Goal: Task Accomplishment & Management: Manage account settings

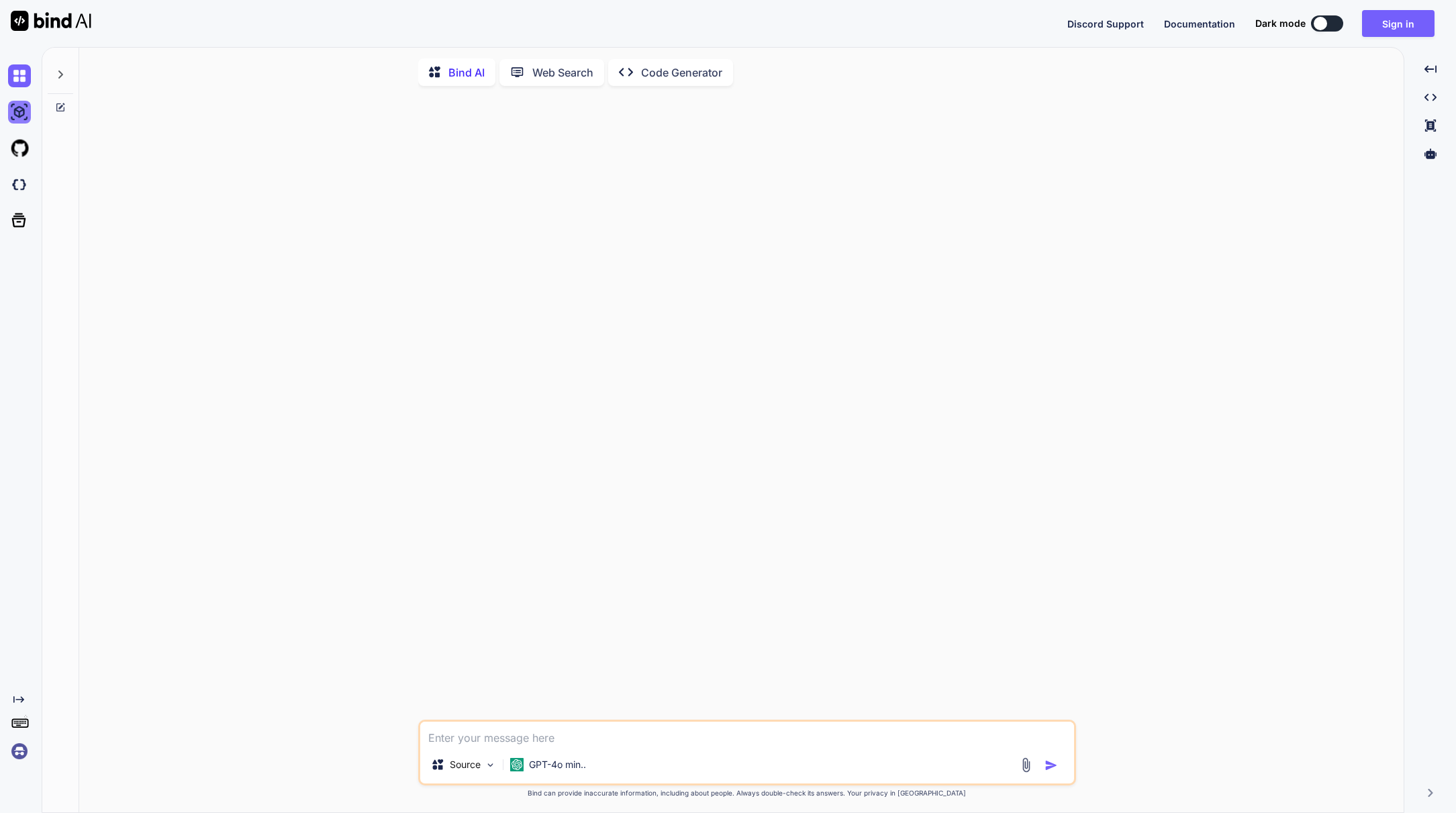
click at [16, 109] on img at bounding box center [19, 112] width 23 height 23
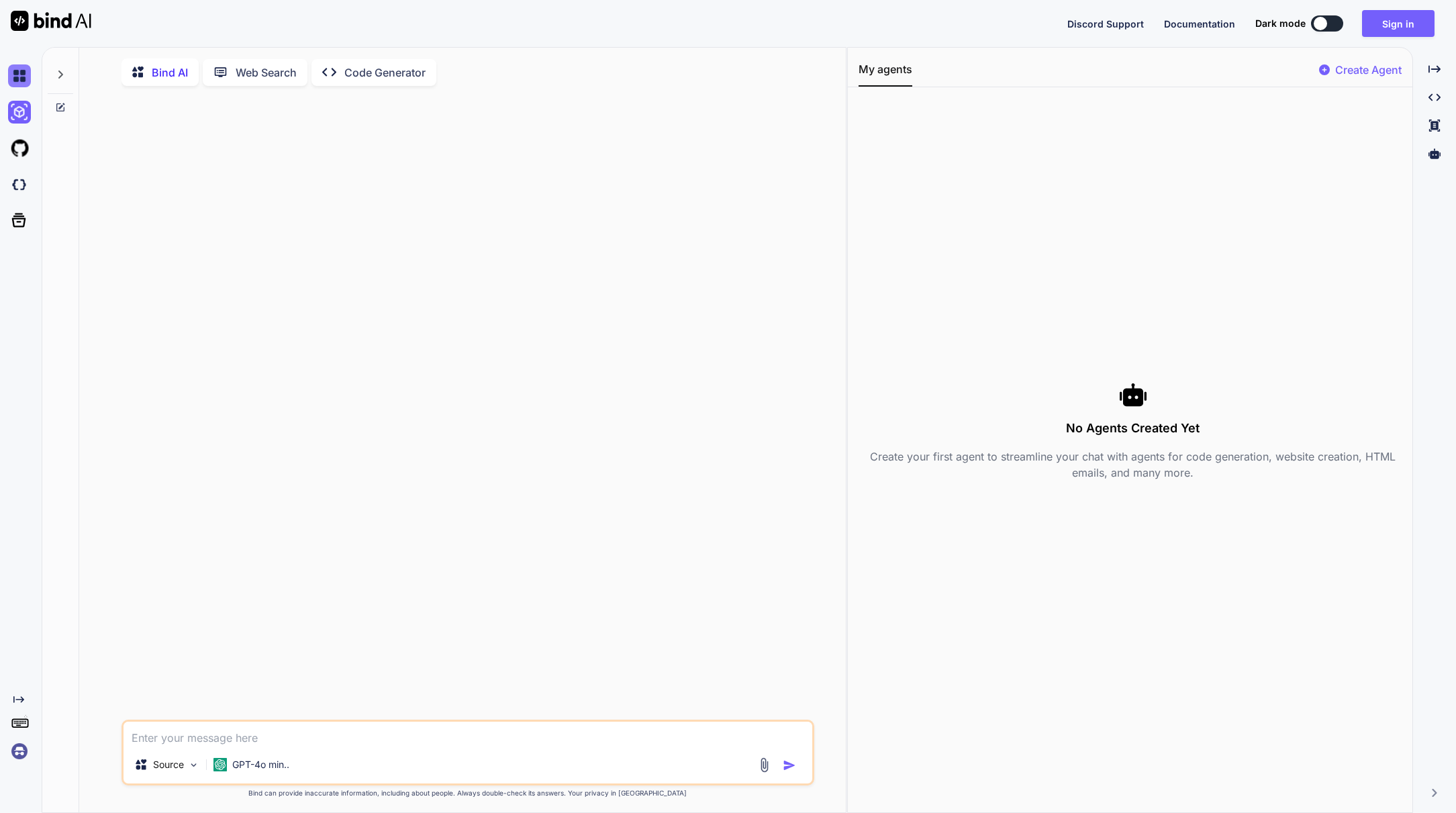
click at [19, 80] on img at bounding box center [19, 75] width 23 height 23
type textarea "x"
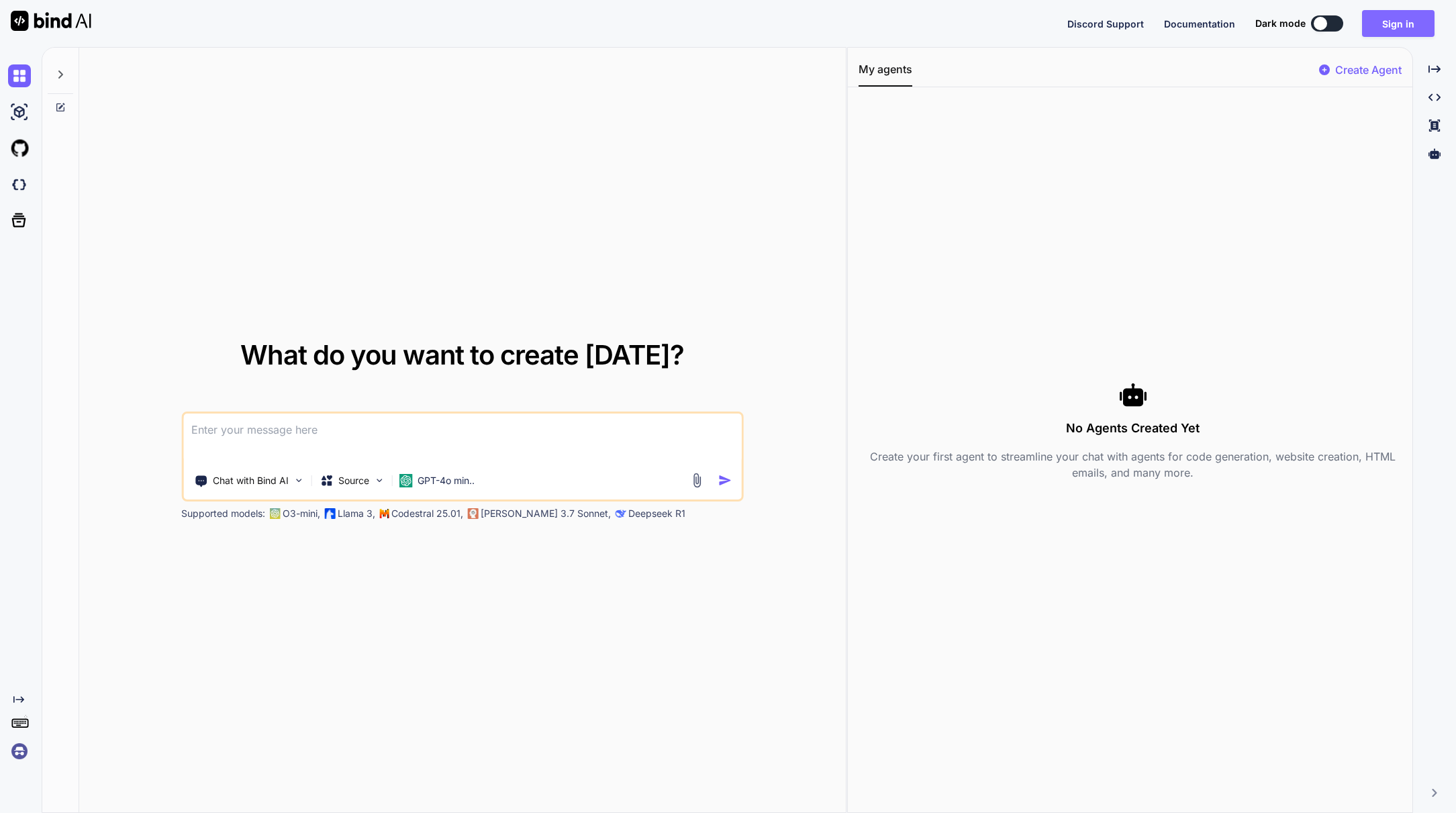
click at [1387, 14] on button "Sign in" at bounding box center [1398, 23] width 73 height 27
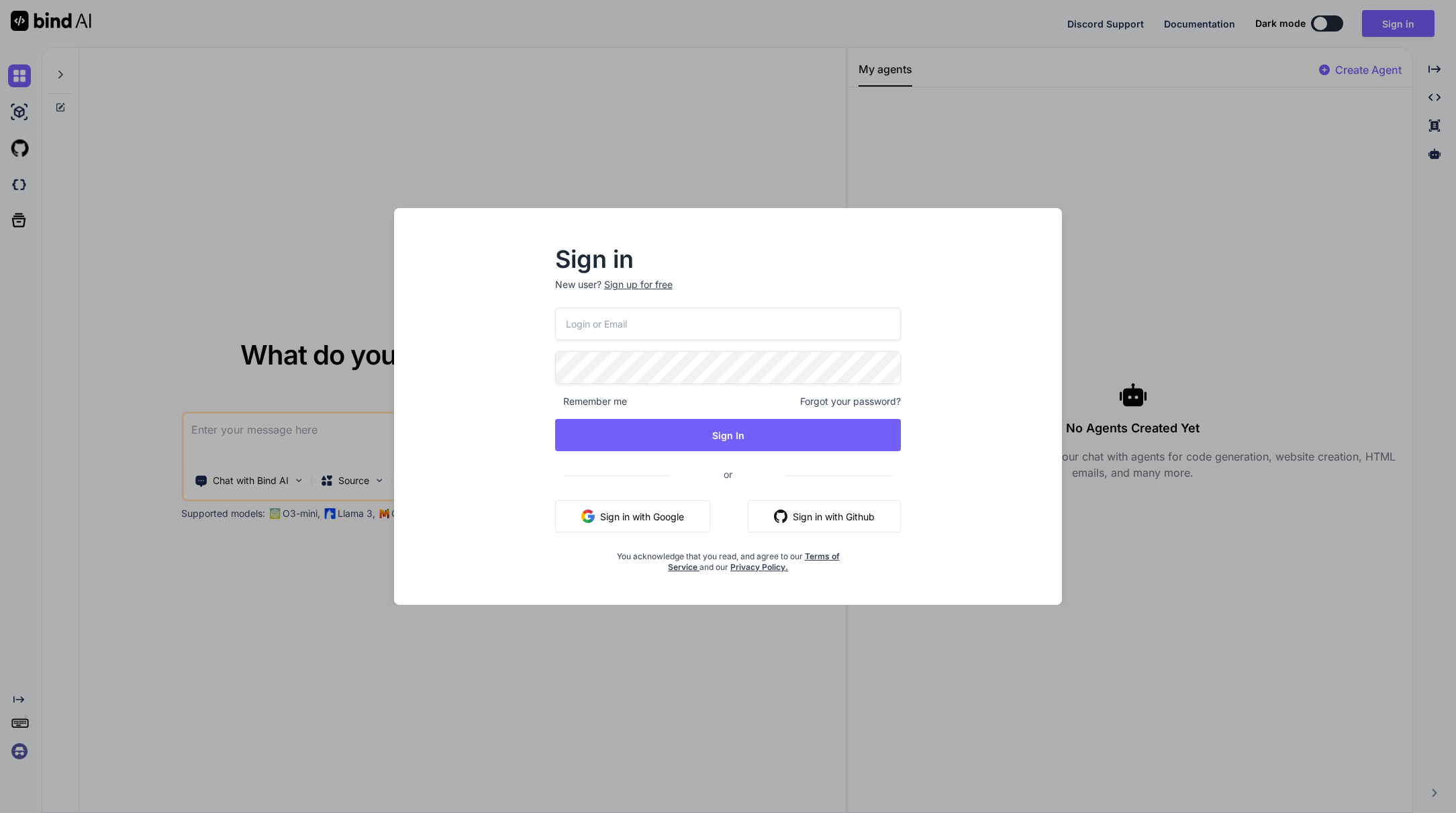
click at [701, 327] on input "email" at bounding box center [728, 324] width 347 height 33
paste input "[EMAIL_ADDRESS][DOMAIN_NAME]"
type input "[EMAIL_ADDRESS][DOMAIN_NAME]"
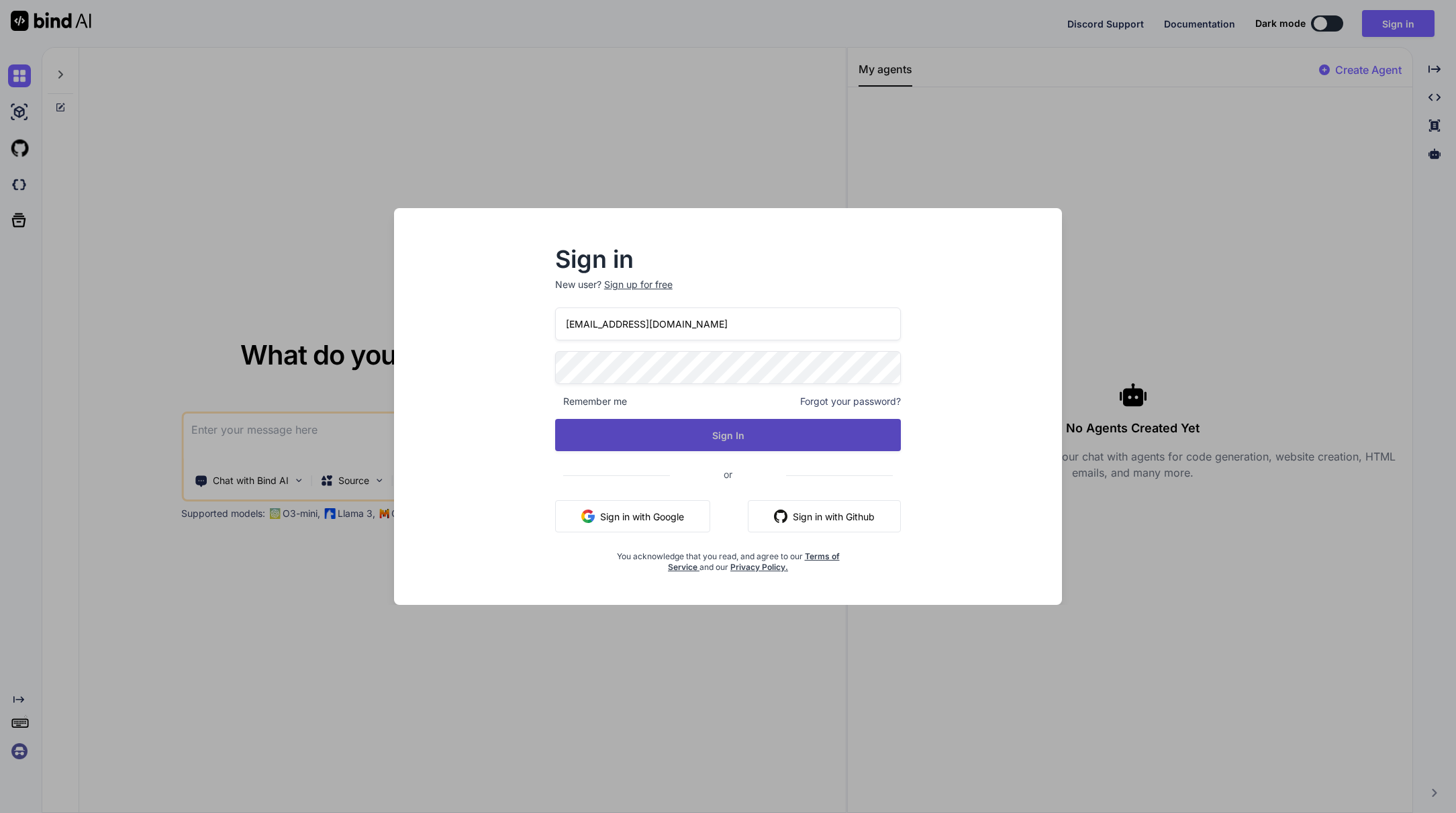
click at [715, 432] on button "Sign In" at bounding box center [728, 434] width 347 height 32
